Goal: Check status: Check status

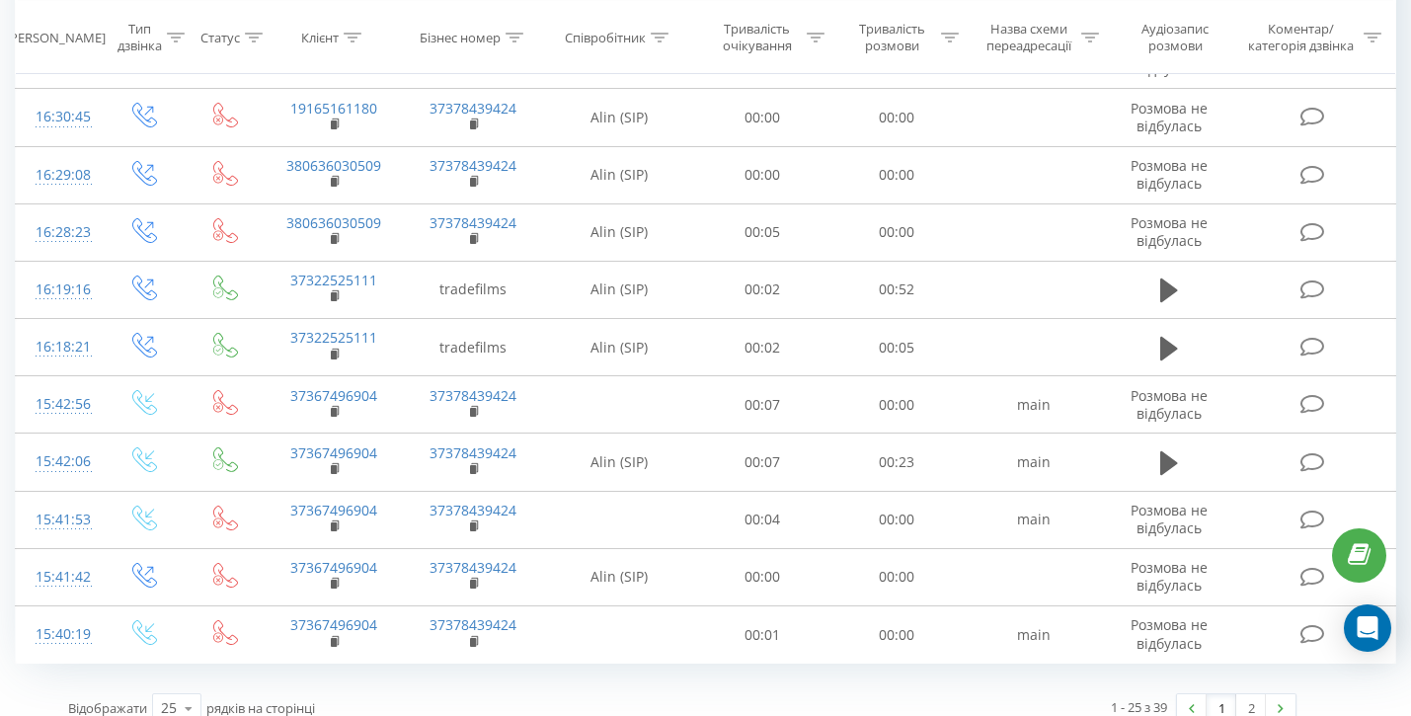
scroll to position [1132, 0]
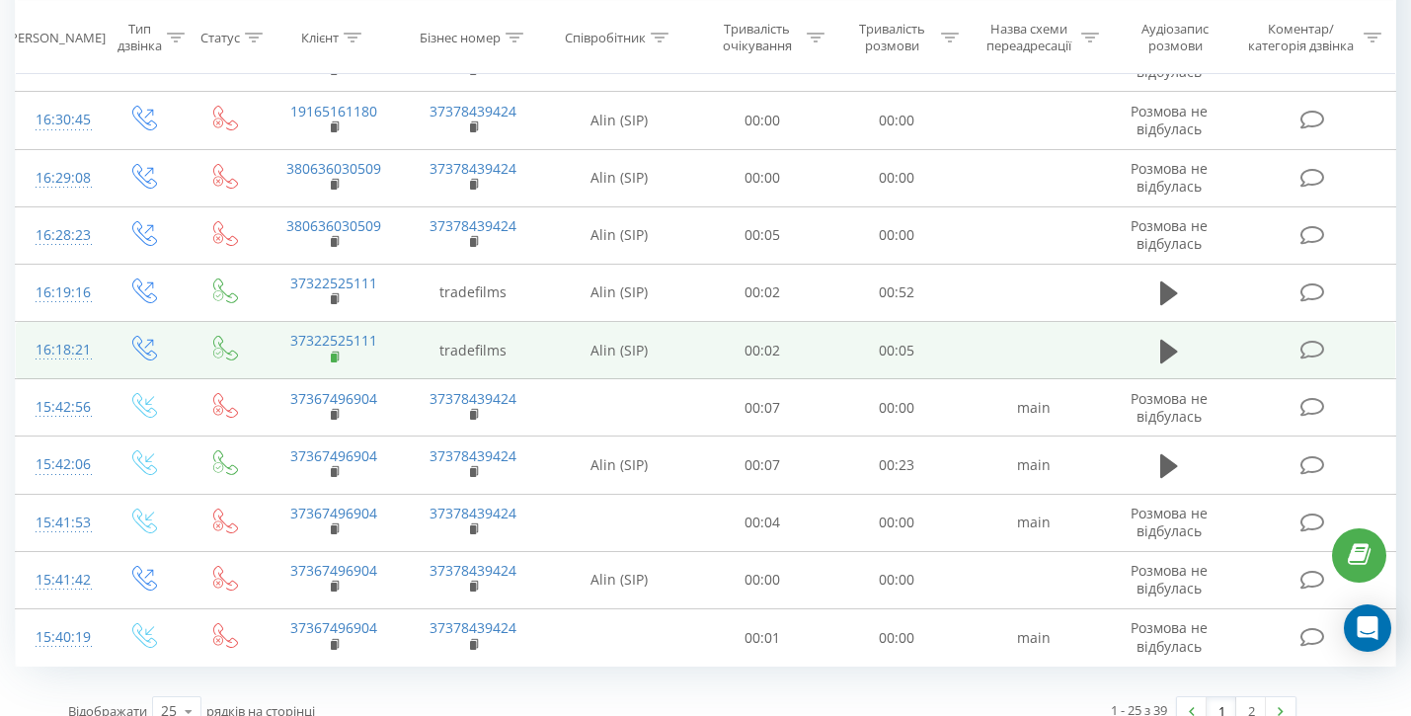
click at [337, 354] on rect at bounding box center [334, 358] width 6 height 9
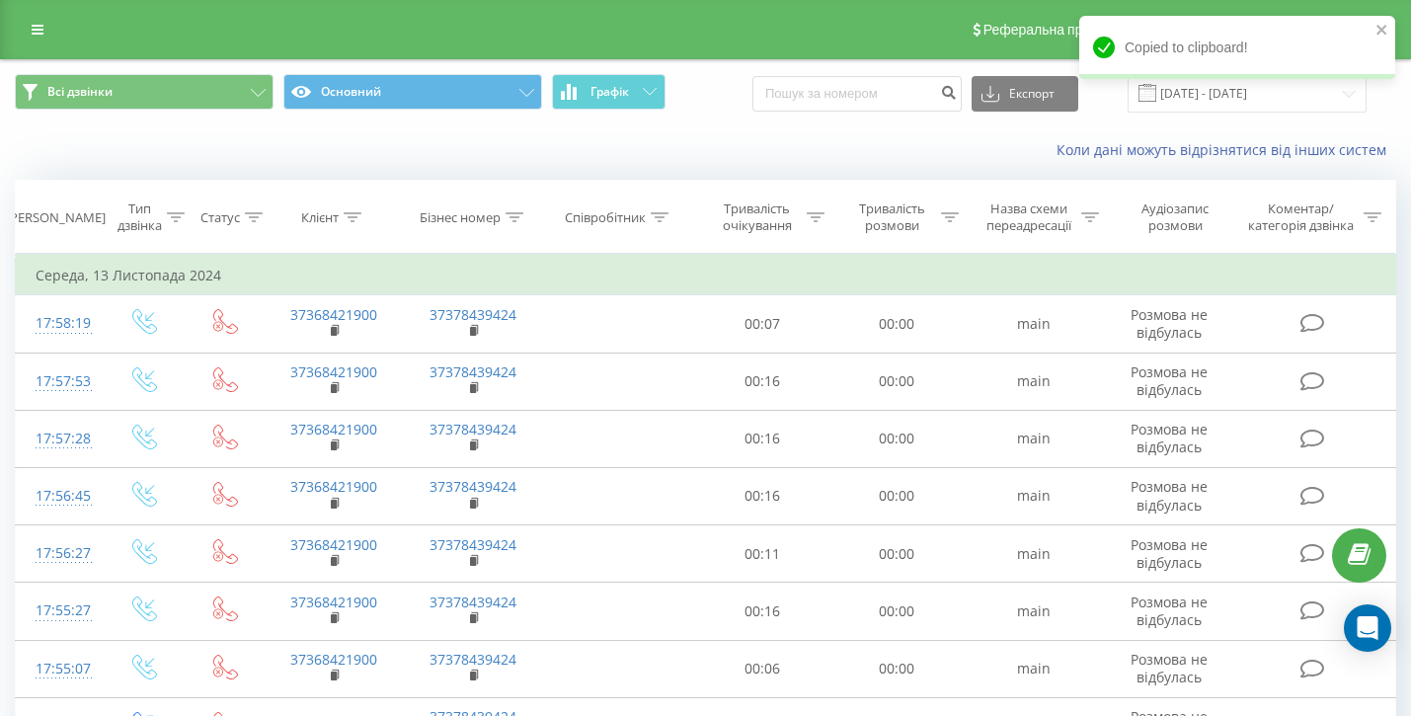
scroll to position [0, 0]
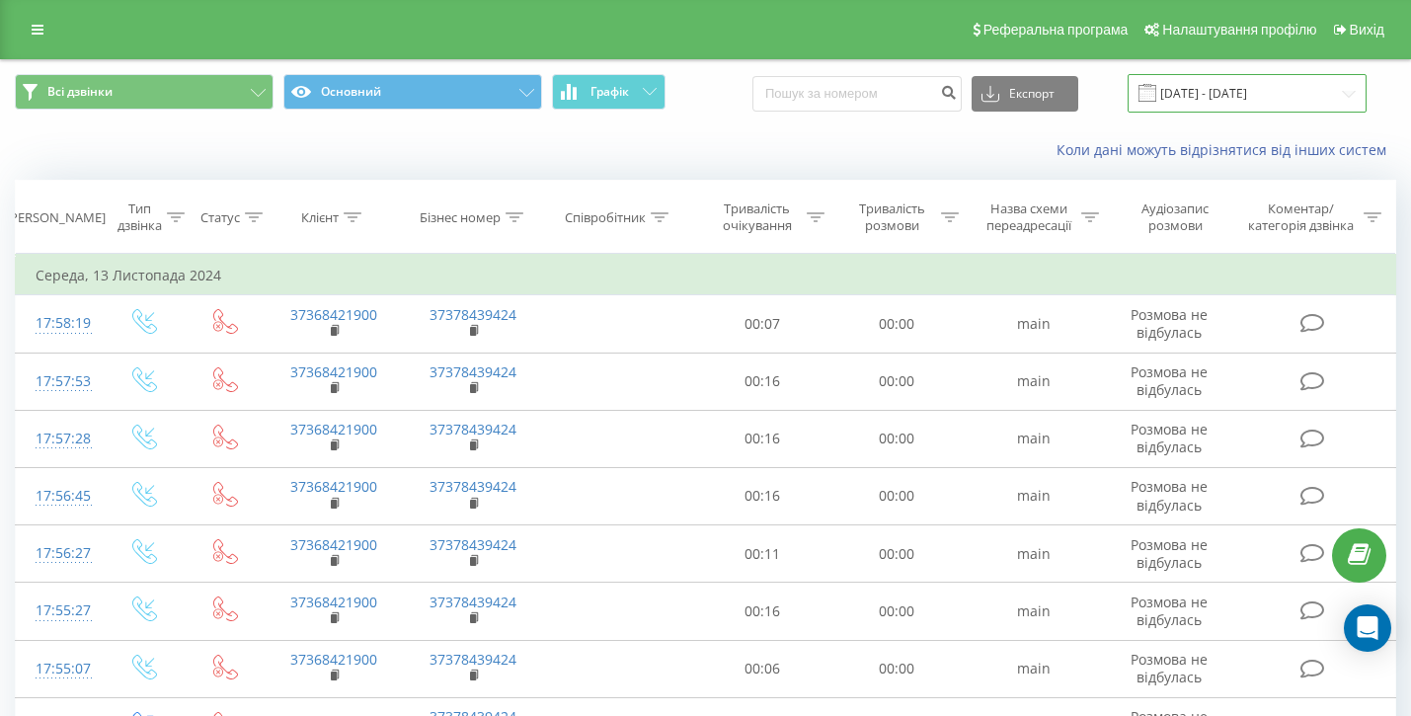
click at [1255, 113] on input "[DATE] - [DATE]" at bounding box center [1247, 93] width 239 height 39
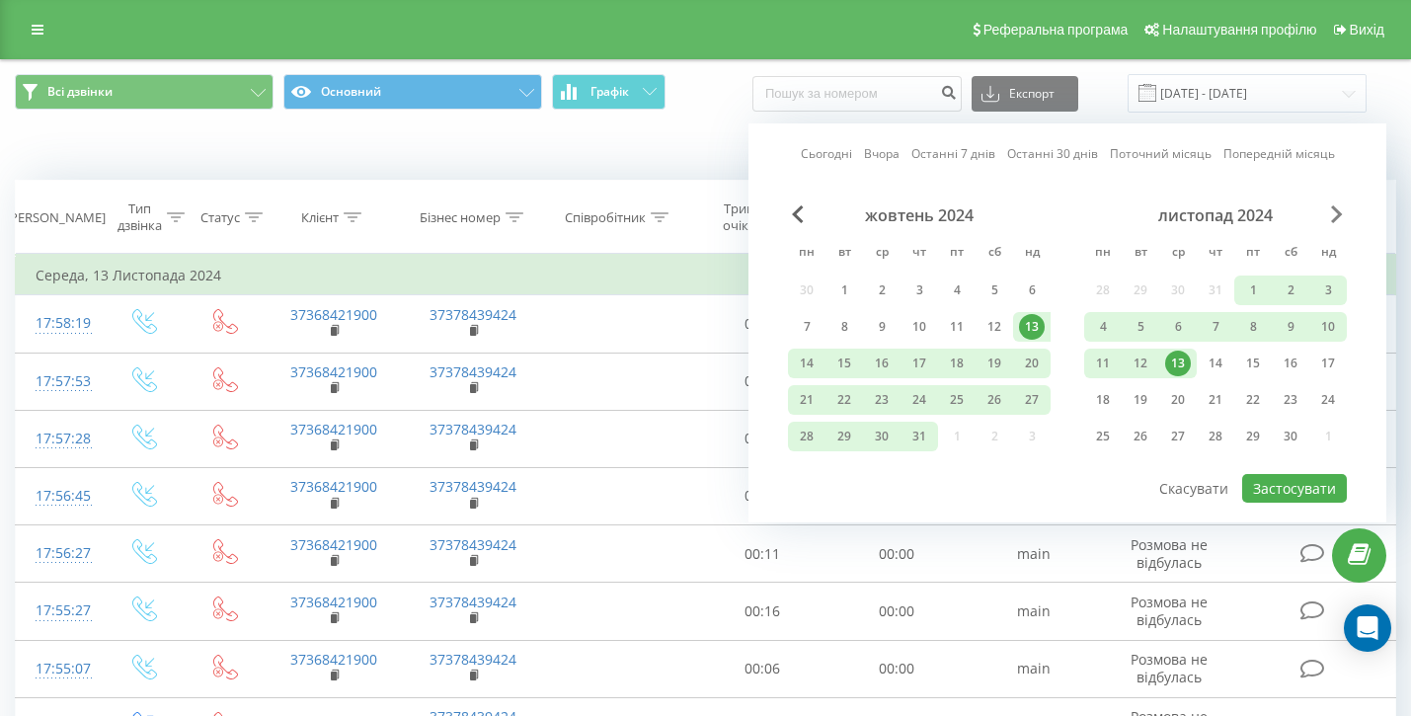
click at [1340, 223] on span "Next Month" at bounding box center [1337, 214] width 12 height 18
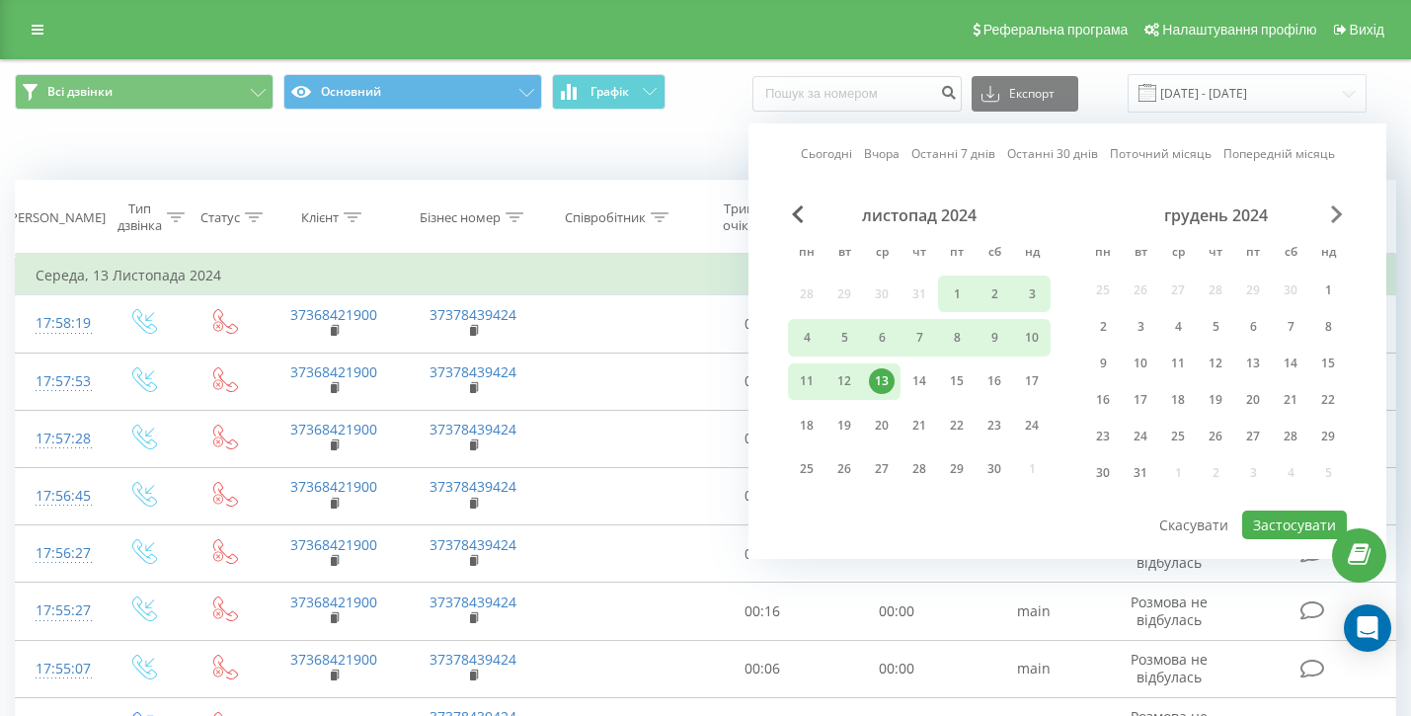
click at [1340, 223] on span "Next Month" at bounding box center [1337, 214] width 12 height 18
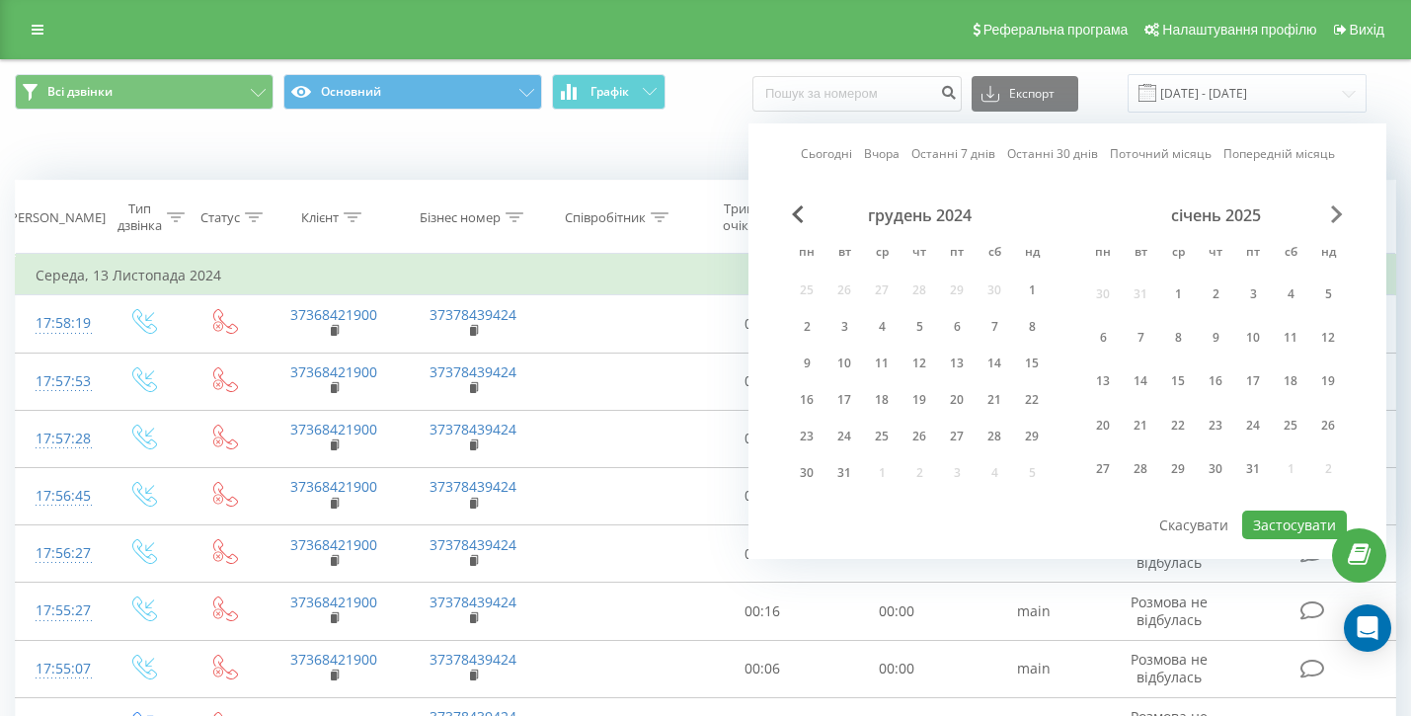
click at [1339, 223] on span "Next Month" at bounding box center [1337, 214] width 12 height 18
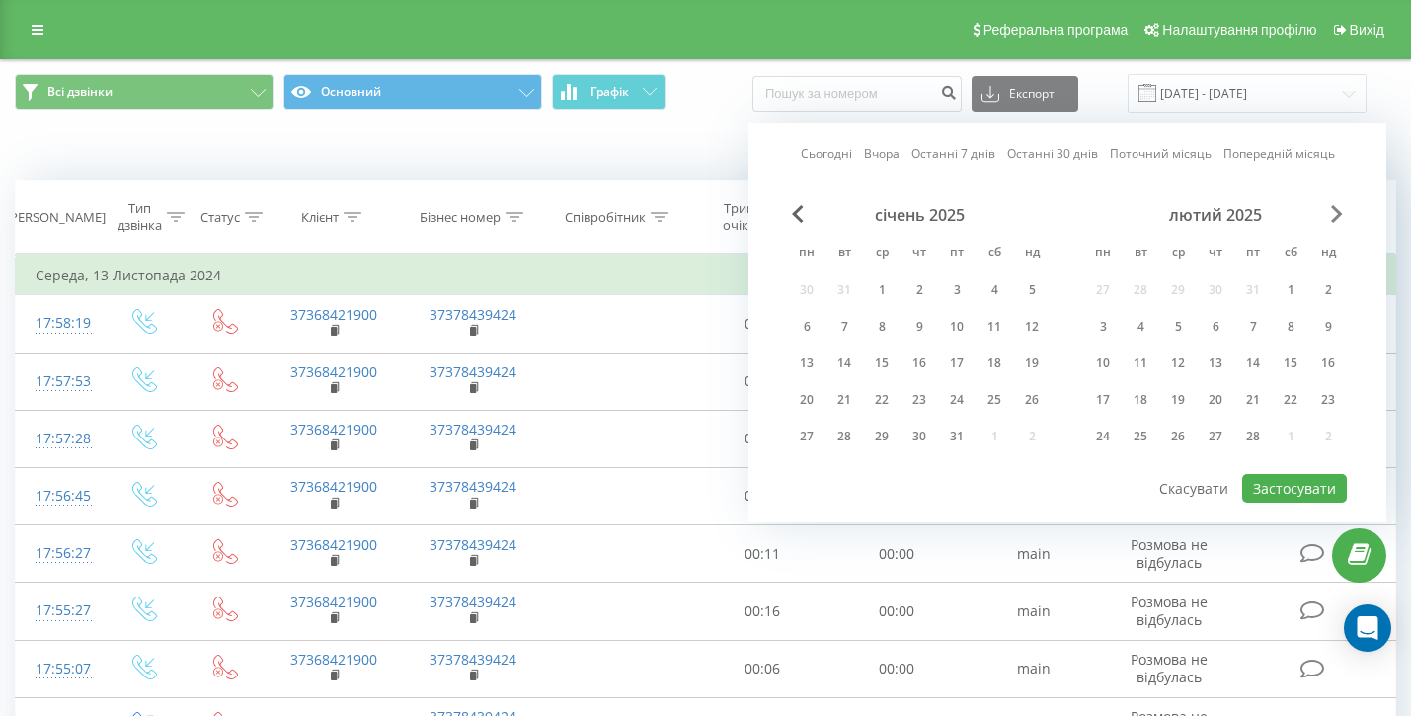
click at [1339, 223] on span "Next Month" at bounding box center [1337, 214] width 12 height 18
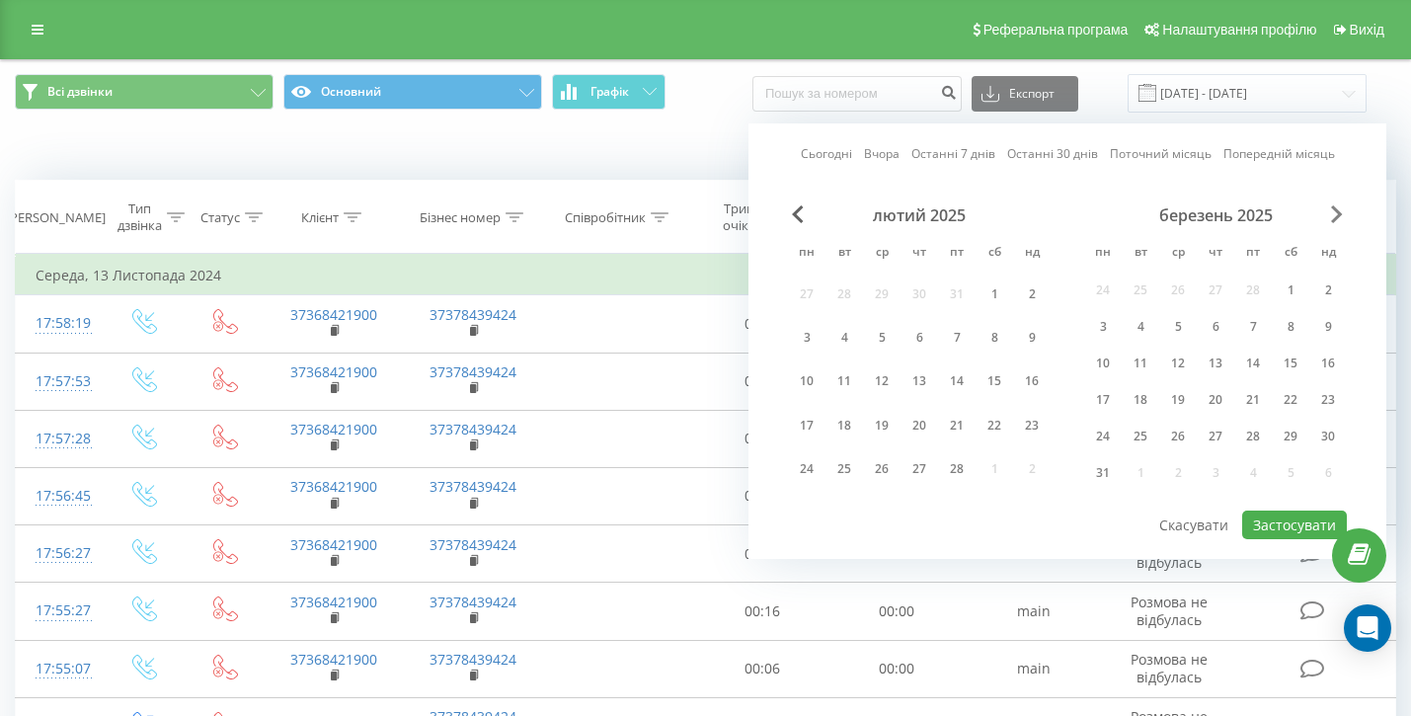
click at [1339, 223] on span "Next Month" at bounding box center [1337, 214] width 12 height 18
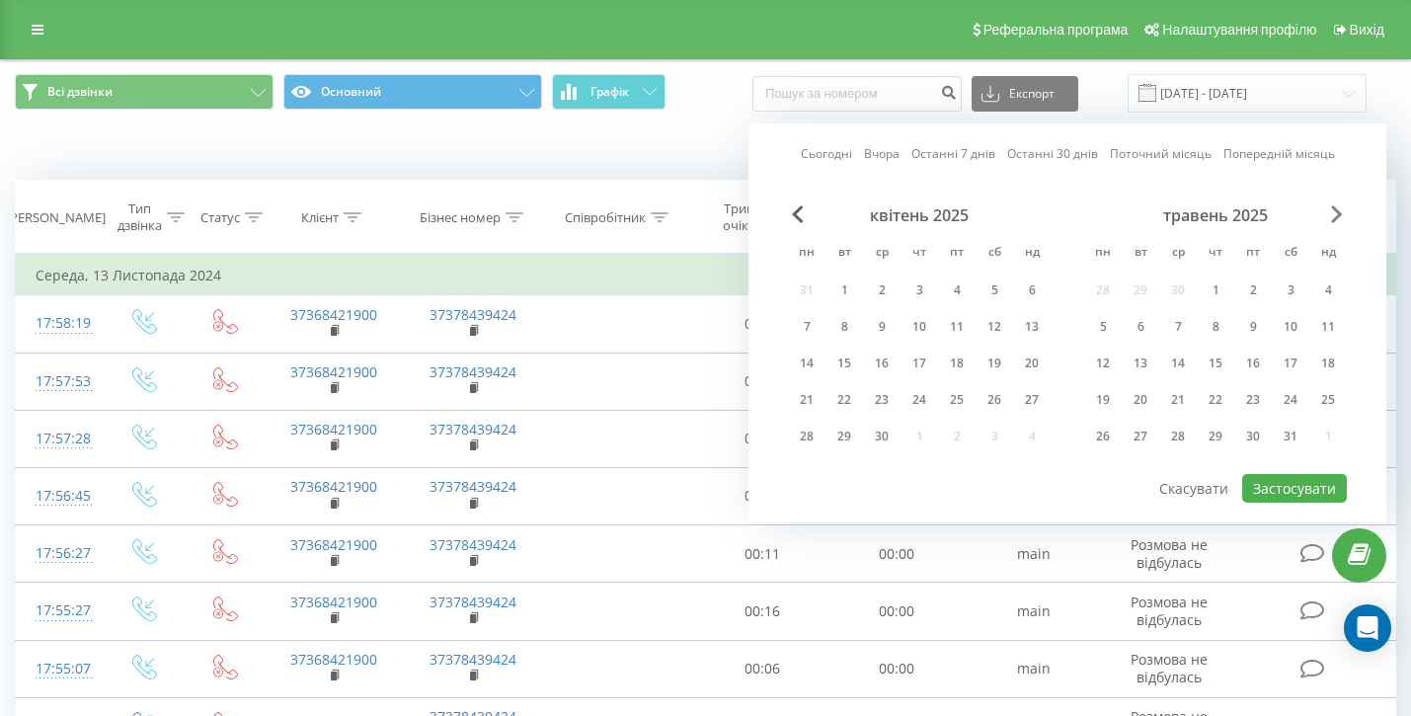
click at [1339, 223] on span "Next Month" at bounding box center [1337, 214] width 12 height 18
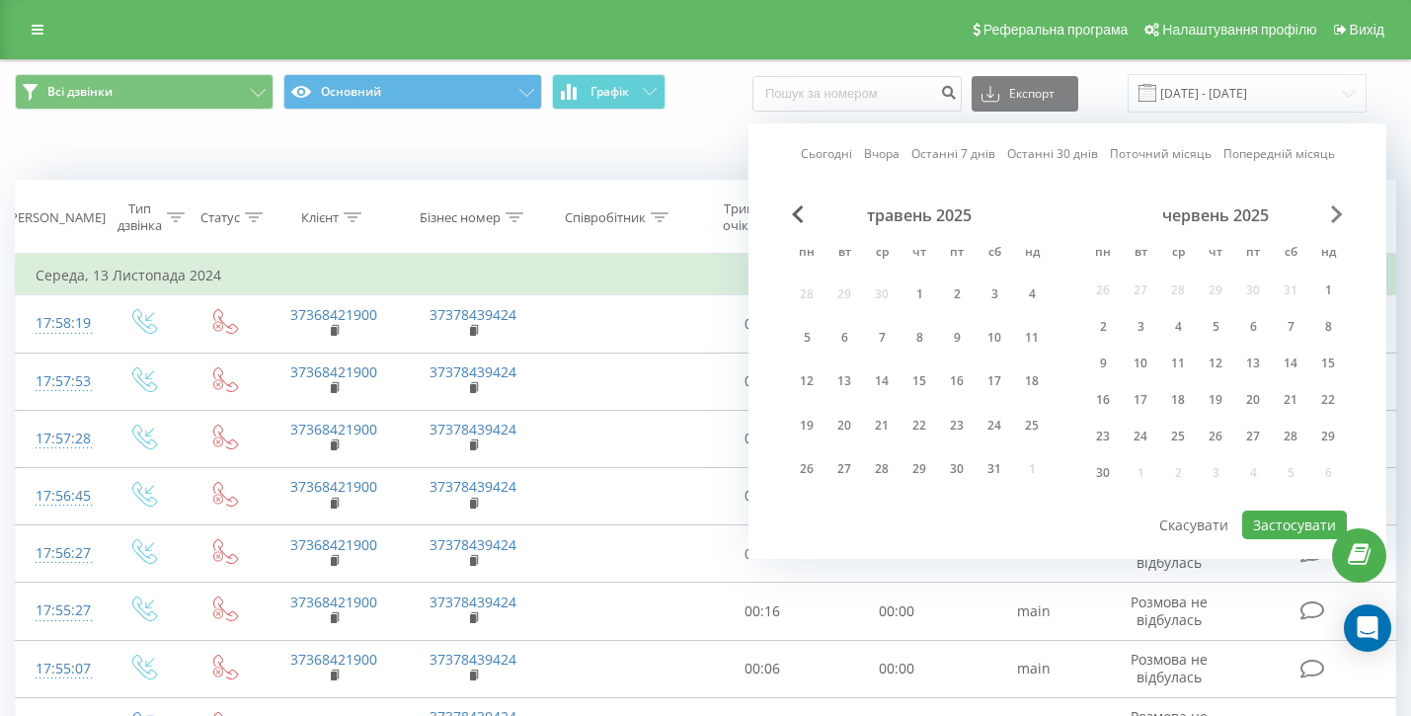
click at [1339, 223] on span "Next Month" at bounding box center [1337, 214] width 12 height 18
click at [1334, 219] on div "Сьогодні Вчора Останні 7 днів Останні 30 днів Поточний місяць Попередній місяць…" at bounding box center [1068, 340] width 638 height 435
click at [1330, 225] on div "липень 2025" at bounding box center [1215, 215] width 263 height 20
click at [1336, 223] on span "Next Month" at bounding box center [1337, 214] width 12 height 18
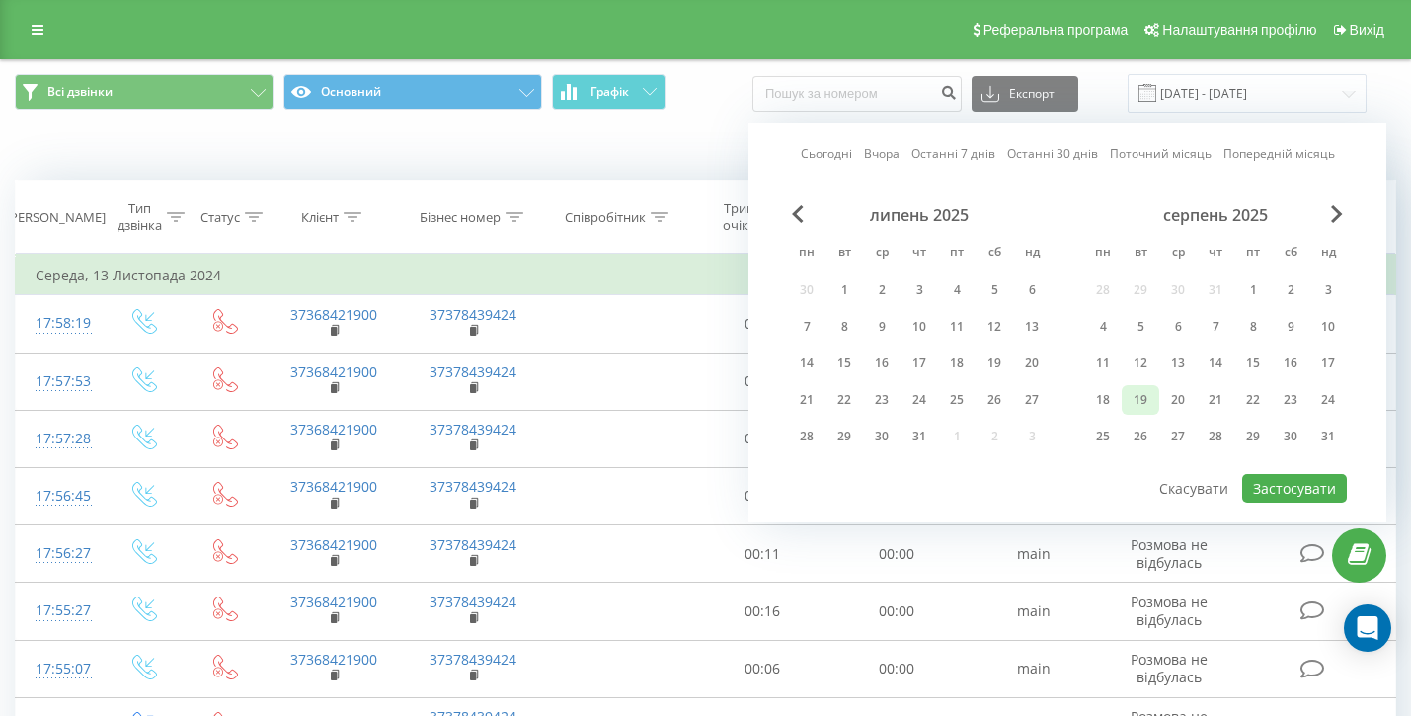
click at [1149, 413] on div "19" at bounding box center [1141, 400] width 26 height 26
click at [1299, 503] on button "Застосувати" at bounding box center [1294, 488] width 105 height 29
type input "[DATE] - [DATE]"
